Goal: Communication & Community: Answer question/provide support

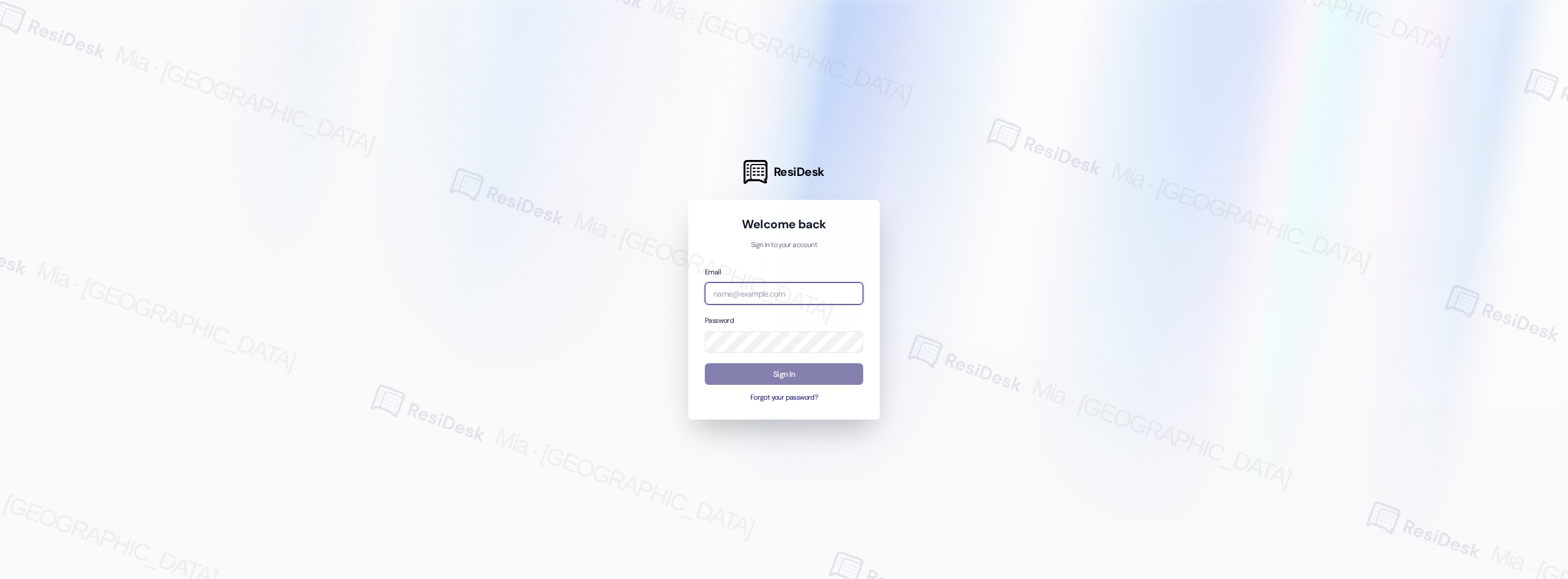
click at [772, 291] on input "email" at bounding box center [784, 293] width 158 height 22
click at [814, 294] on input "email" at bounding box center [784, 293] width 158 height 22
type input "[EMAIL_ADDRESS][DOMAIN_NAME]"
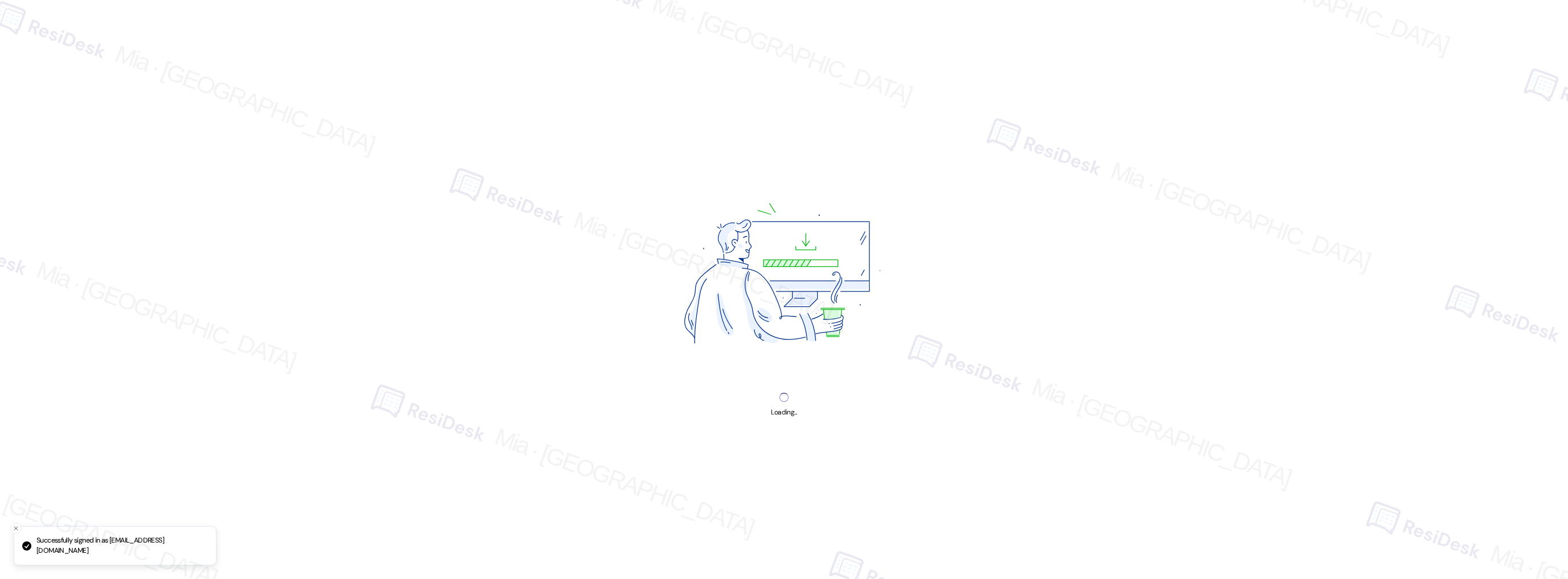
click at [798, 371] on img at bounding box center [784, 277] width 309 height 232
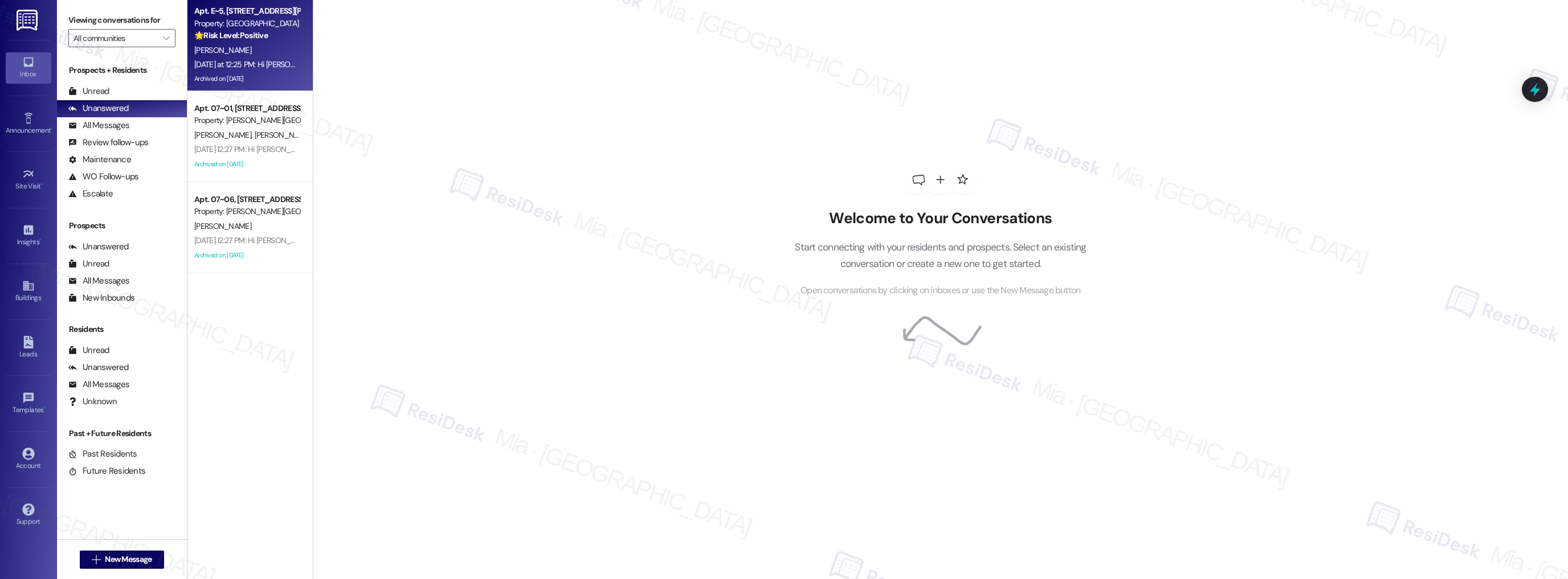
click at [268, 76] on div "Archived on [DATE]" at bounding box center [247, 78] width 107 height 14
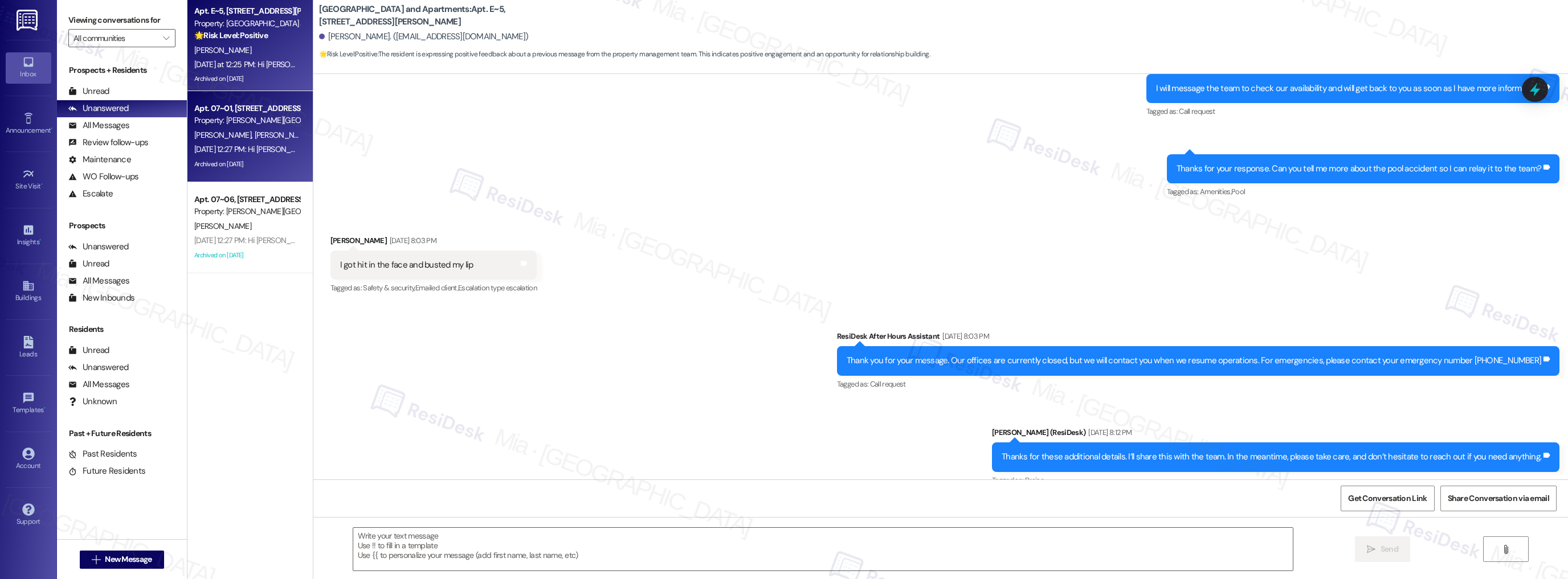
click at [263, 143] on div "[DATE] 12:27 PM: Hi [PERSON_NAME] and [PERSON_NAME], how are you? This is a fri…" at bounding box center [247, 149] width 107 height 14
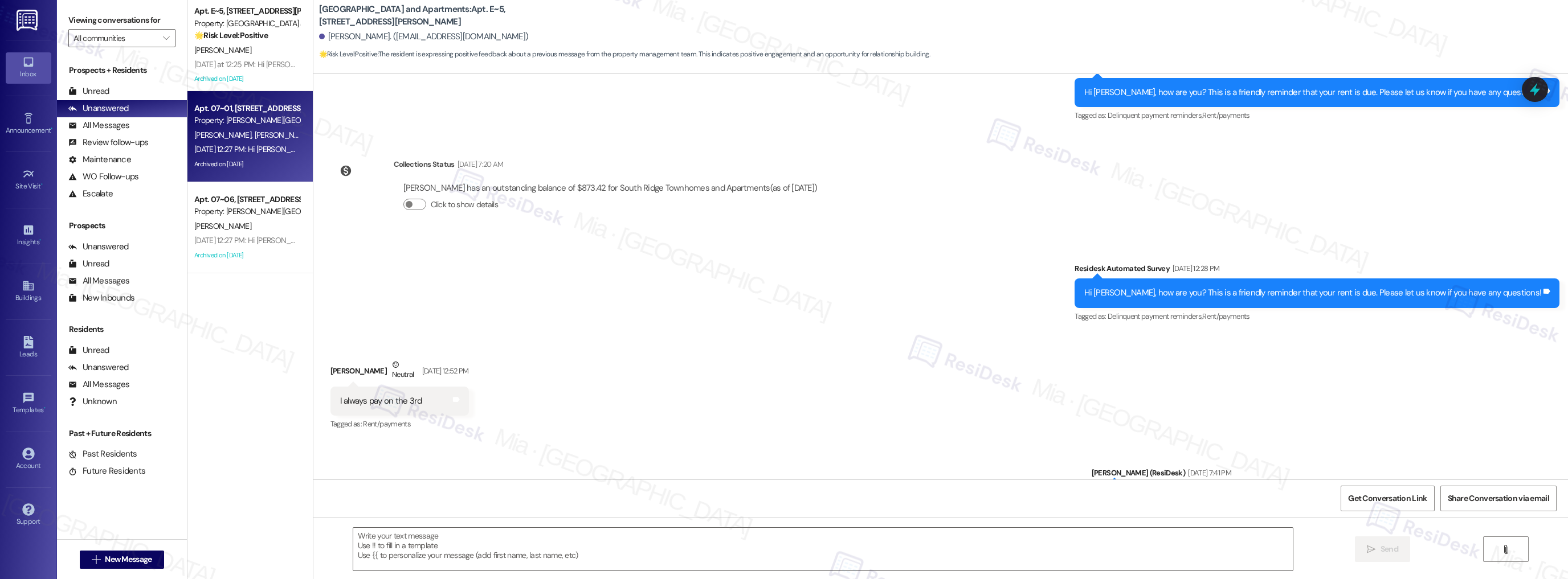
scroll to position [3530, 0]
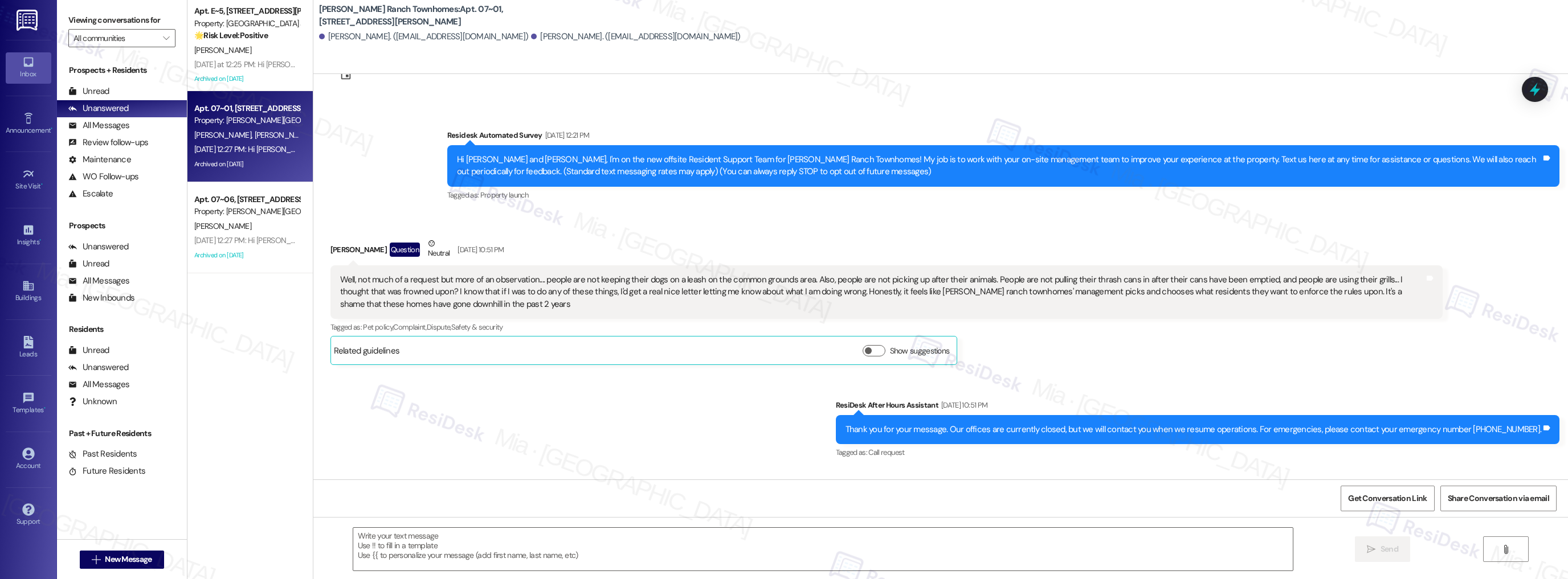
type textarea "Fetching suggested responses. Please feel free to read through the conversation…"
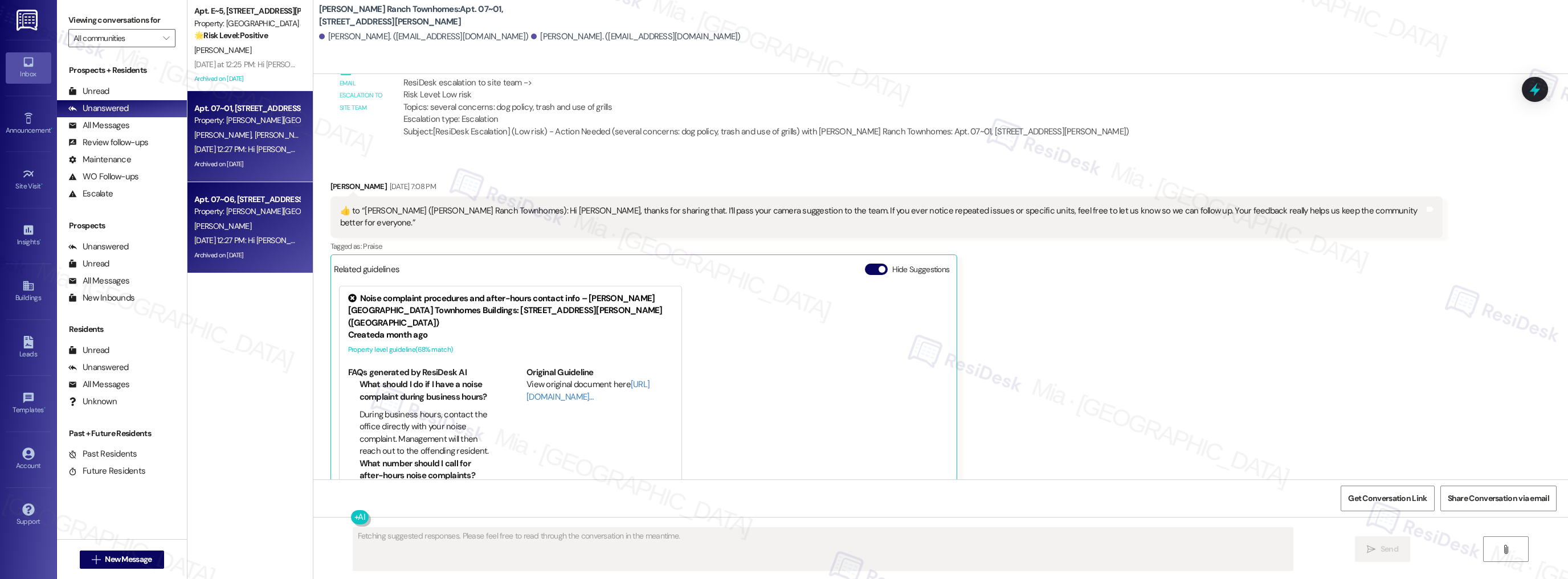
scroll to position [840, 0]
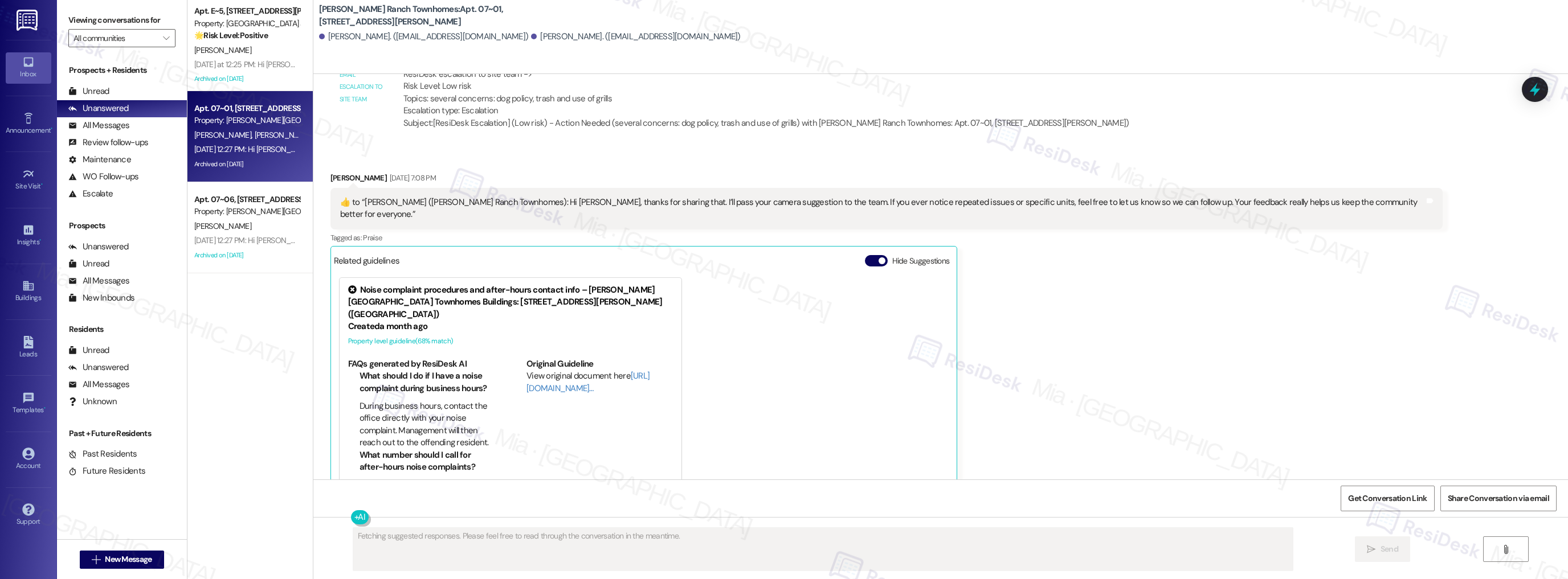
click at [258, 209] on div "Property: [PERSON_NAME][GEOGRAPHIC_DATA] Townhomes" at bounding box center [247, 211] width 105 height 12
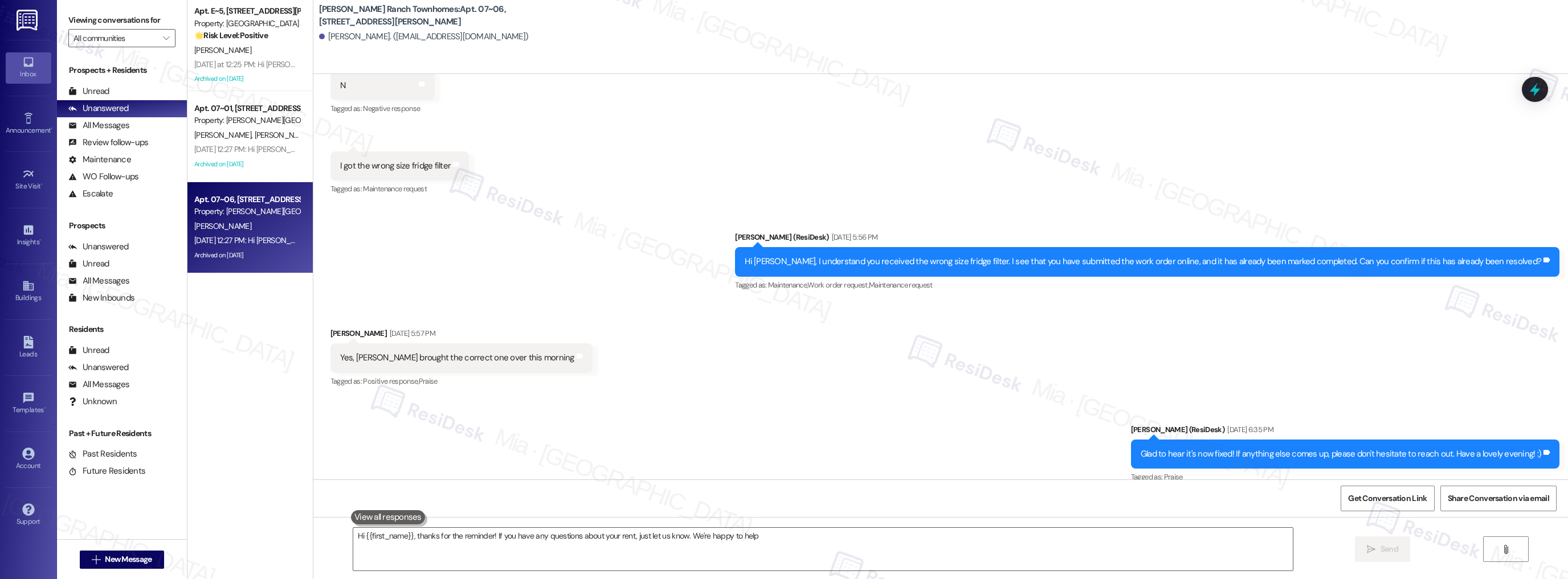
type textarea "Hi {{first_name}}, thanks for the reminder! If you have any questions about you…"
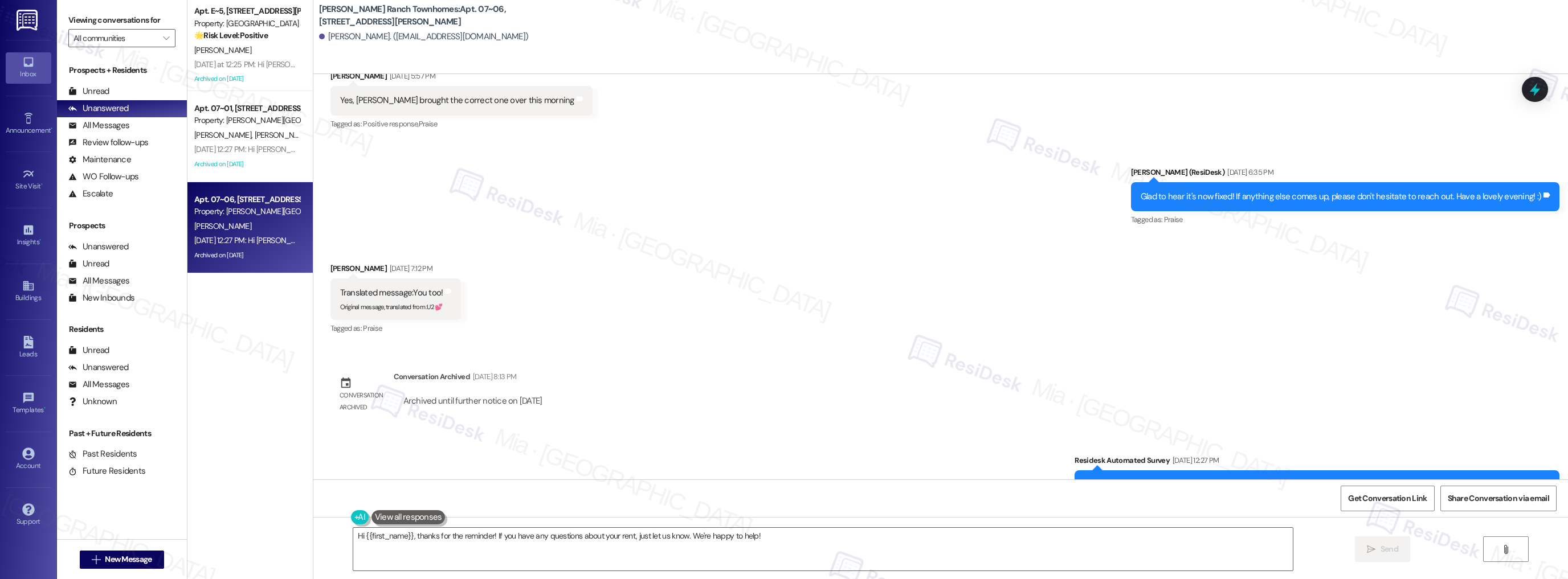
scroll to position [629, 0]
